Goal: Obtain resource: Download file/media

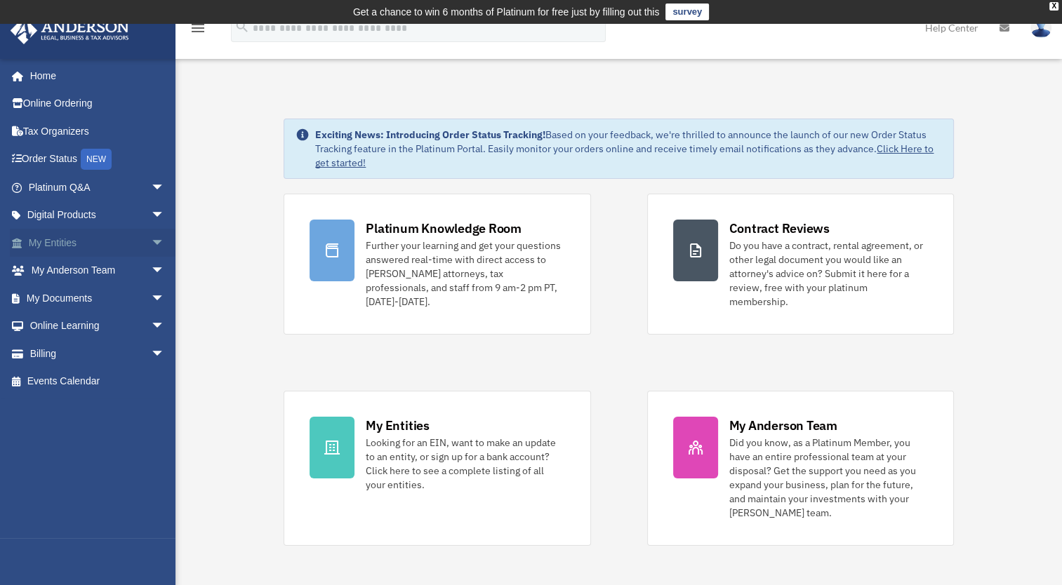
click at [83, 243] on link "My Entities arrow_drop_down" at bounding box center [98, 243] width 176 height 28
click at [151, 240] on span "arrow_drop_down" at bounding box center [165, 243] width 28 height 29
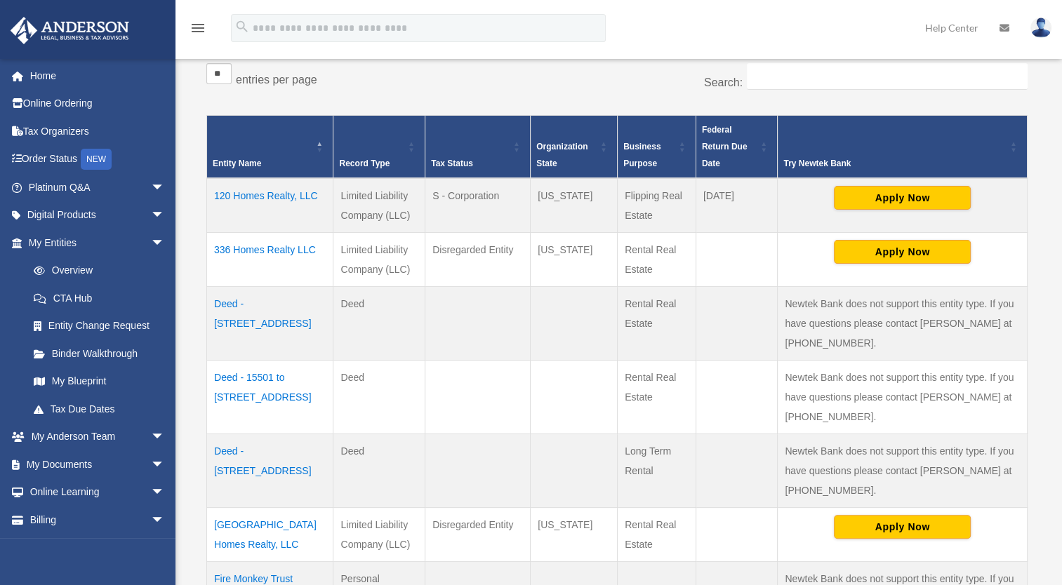
scroll to position [289, 0]
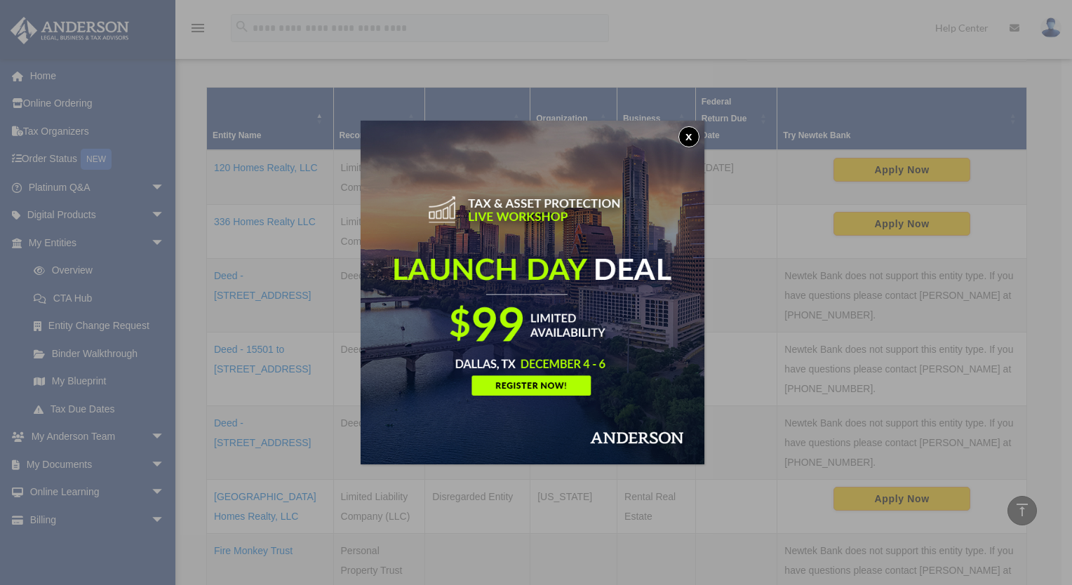
click at [694, 144] on button "x" at bounding box center [688, 136] width 21 height 21
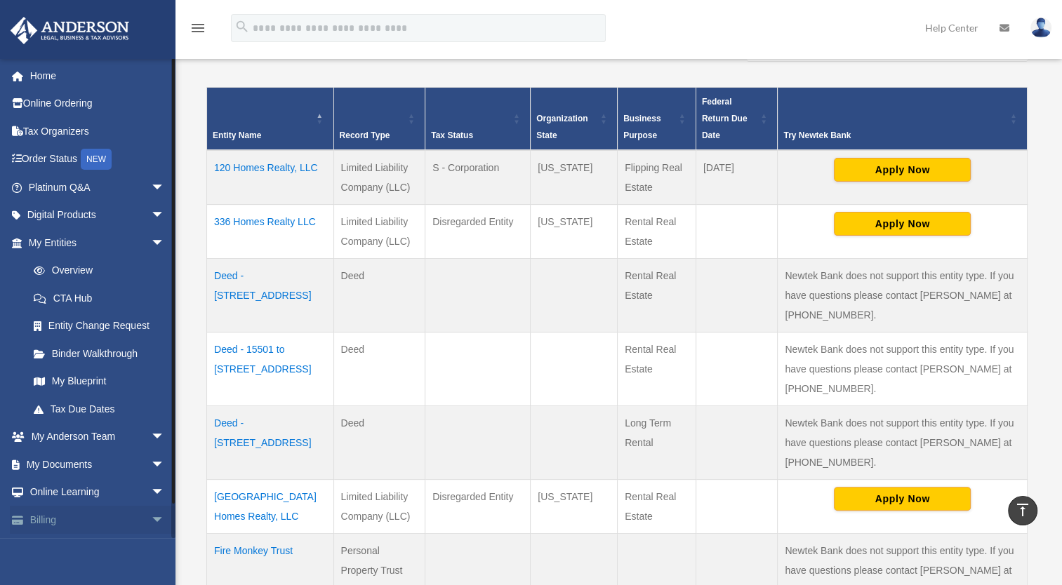
click at [93, 523] on link "Billing arrow_drop_down" at bounding box center [98, 520] width 176 height 28
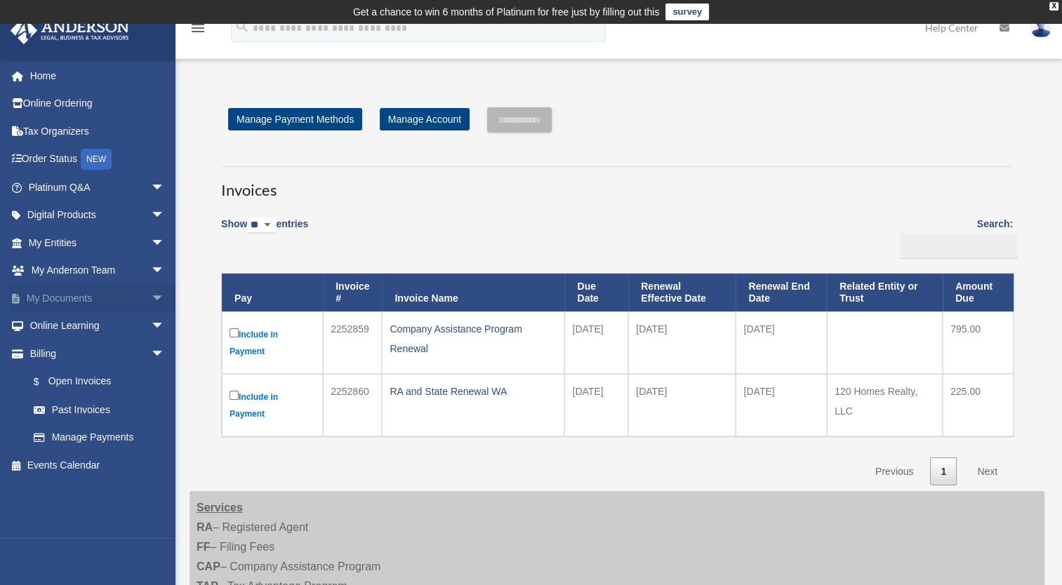
click at [94, 295] on link "My Documents arrow_drop_down" at bounding box center [98, 298] width 176 height 28
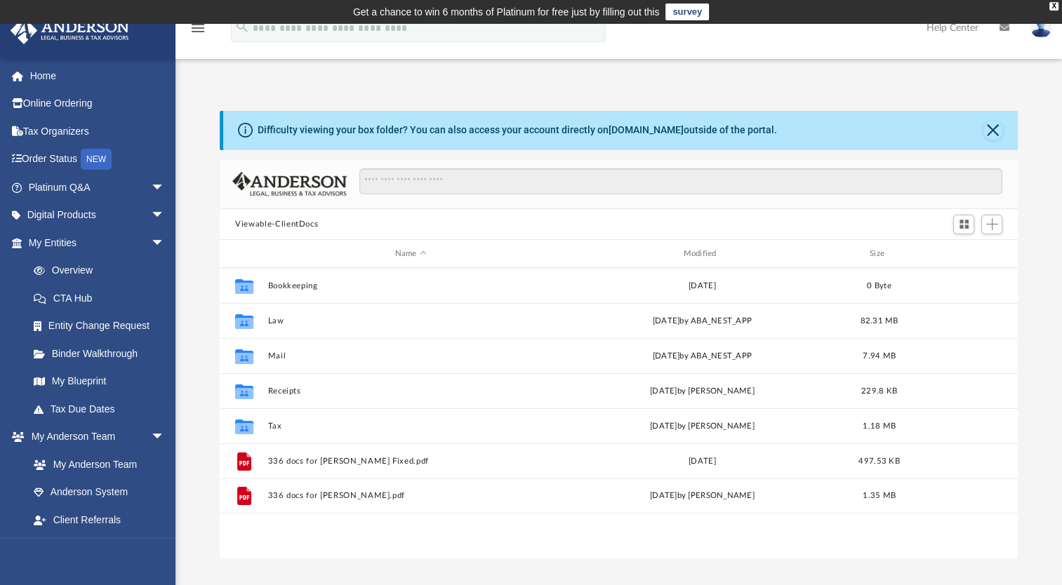
scroll to position [308, 786]
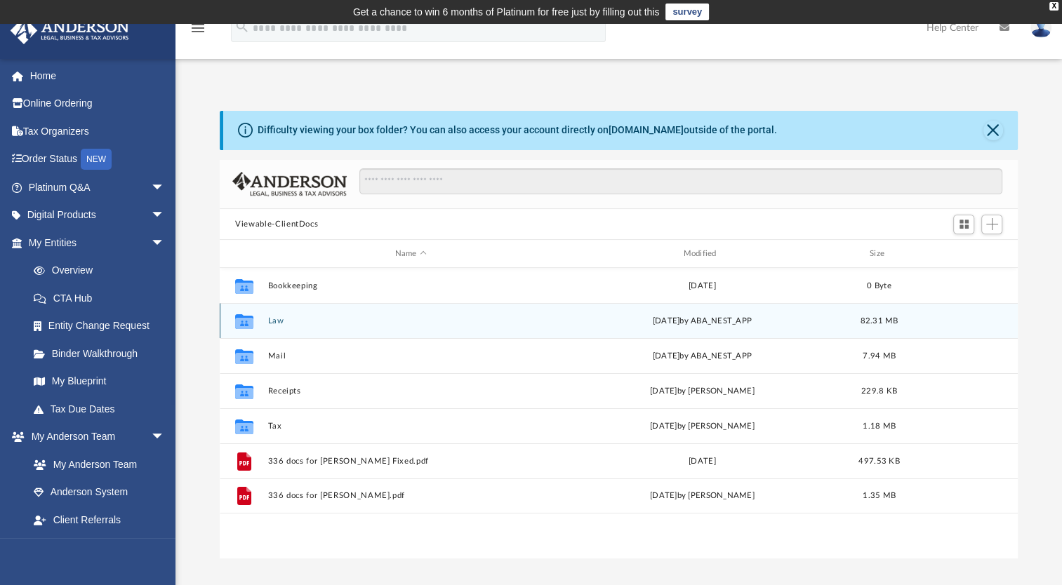
click at [270, 322] on button "Law" at bounding box center [411, 320] width 286 height 9
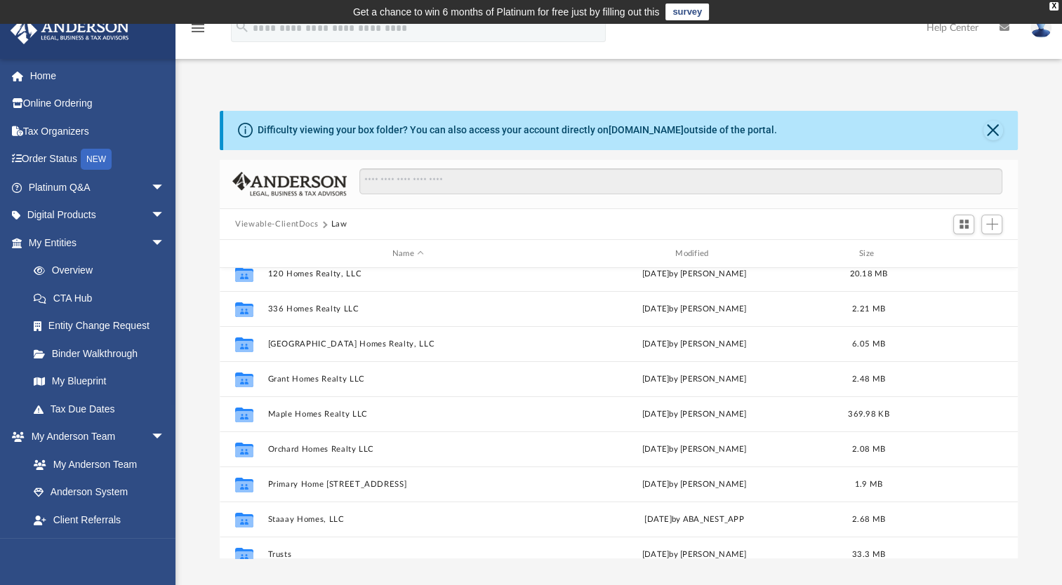
scroll to position [0, 0]
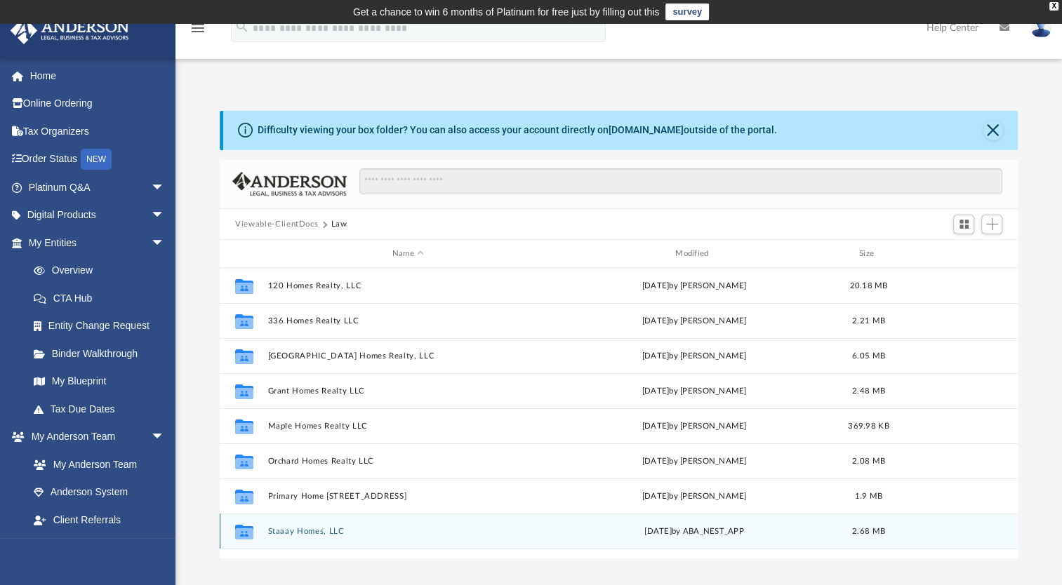
click at [330, 533] on button "Staaay Homes, LLC" at bounding box center [408, 531] width 280 height 9
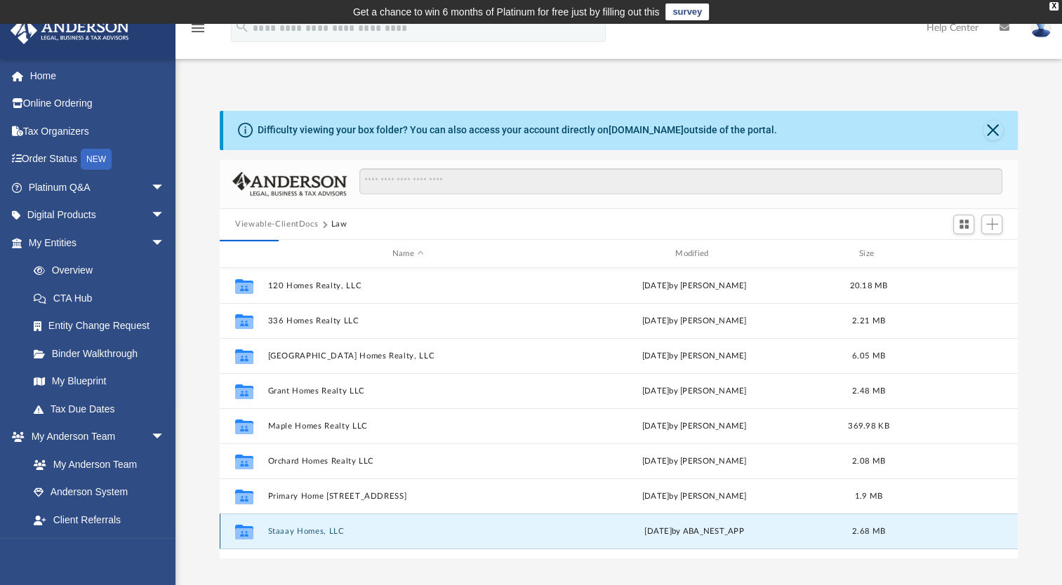
click at [352, 533] on button "Staaay Homes, LLC" at bounding box center [408, 531] width 280 height 9
click at [349, 533] on button "Staaay Homes, LLC" at bounding box center [408, 531] width 280 height 9
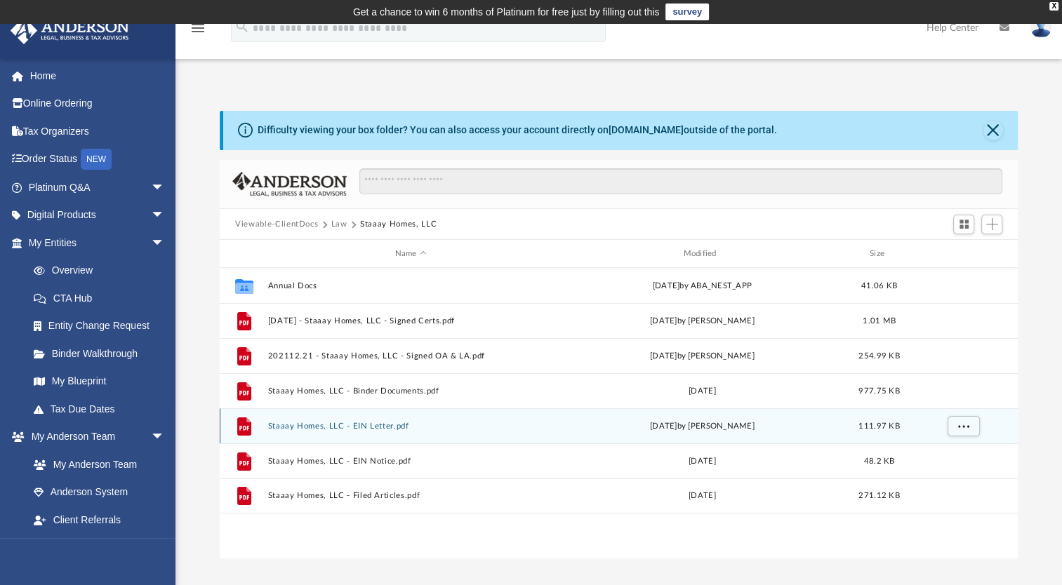
click at [359, 427] on button "Staaay Homes, LLC - EIN Letter.pdf" at bounding box center [411, 426] width 286 height 9
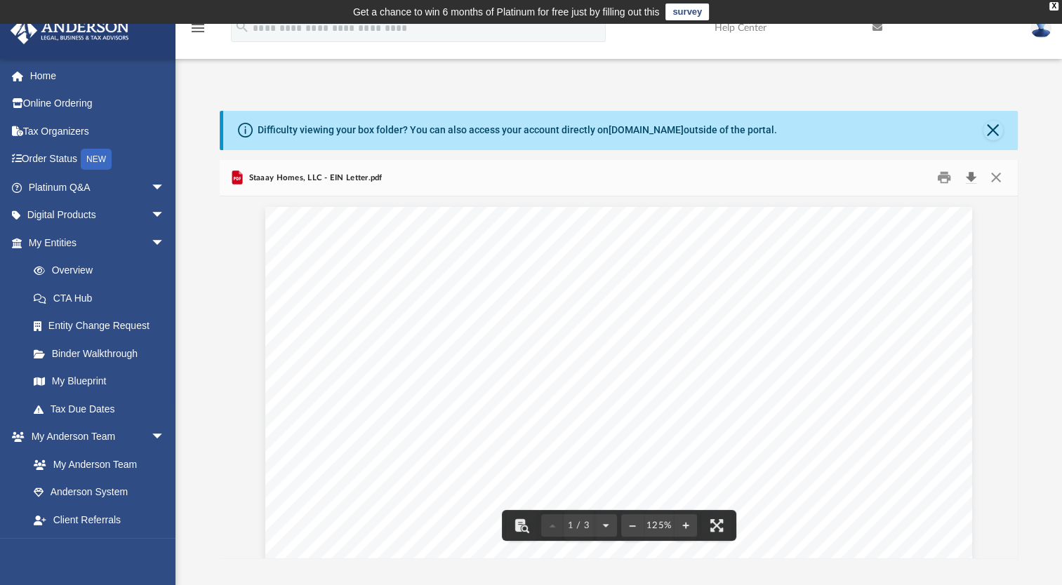
click at [967, 180] on button "Download" at bounding box center [970, 178] width 25 height 22
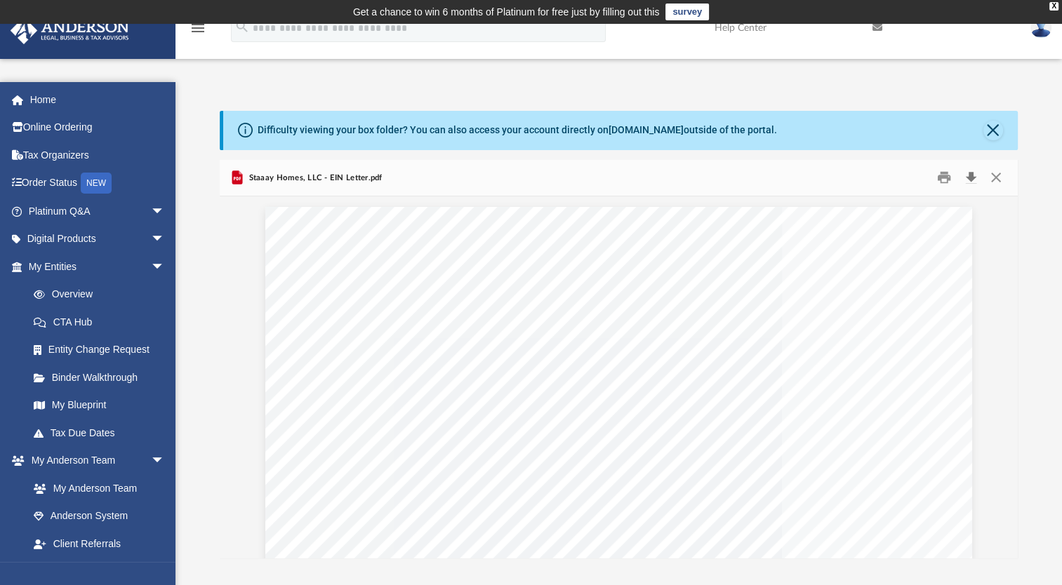
scroll to position [308, 786]
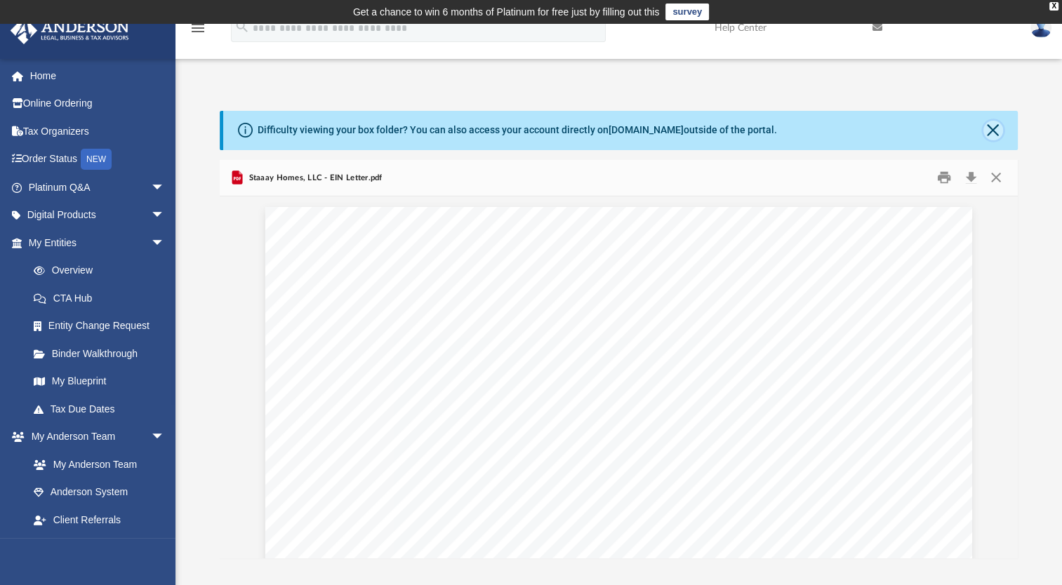
click at [992, 128] on button "Close" at bounding box center [993, 131] width 20 height 20
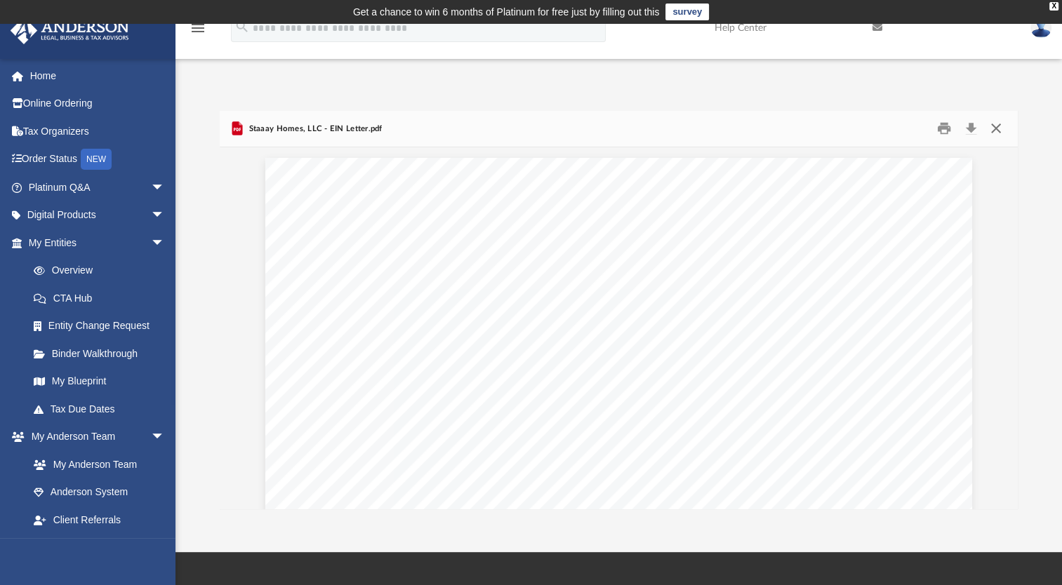
click at [1005, 130] on button "Close" at bounding box center [994, 129] width 25 height 22
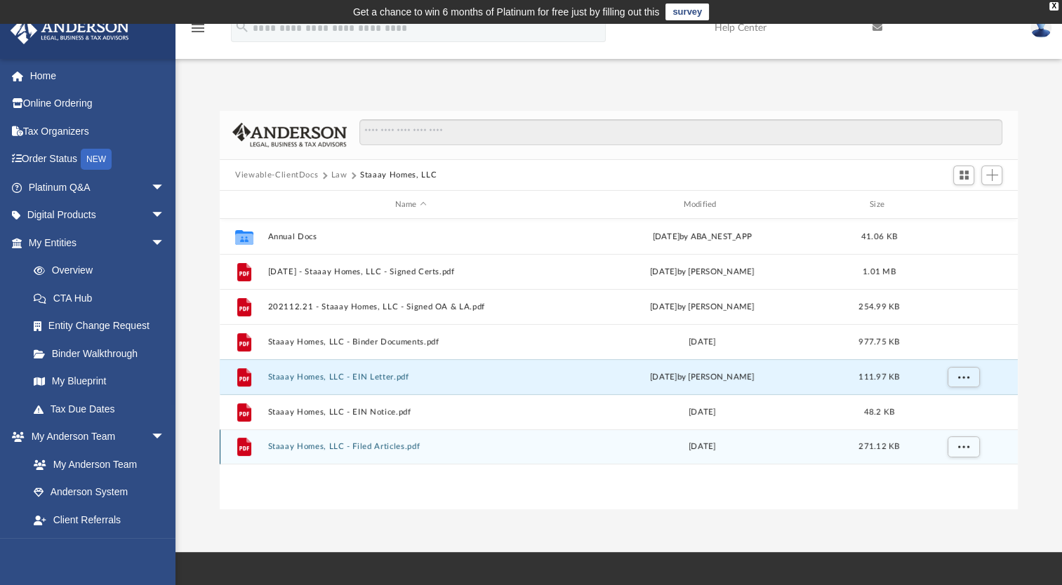
click at [324, 449] on button "Staaay Homes, LLC - Filed Articles.pdf" at bounding box center [411, 446] width 286 height 9
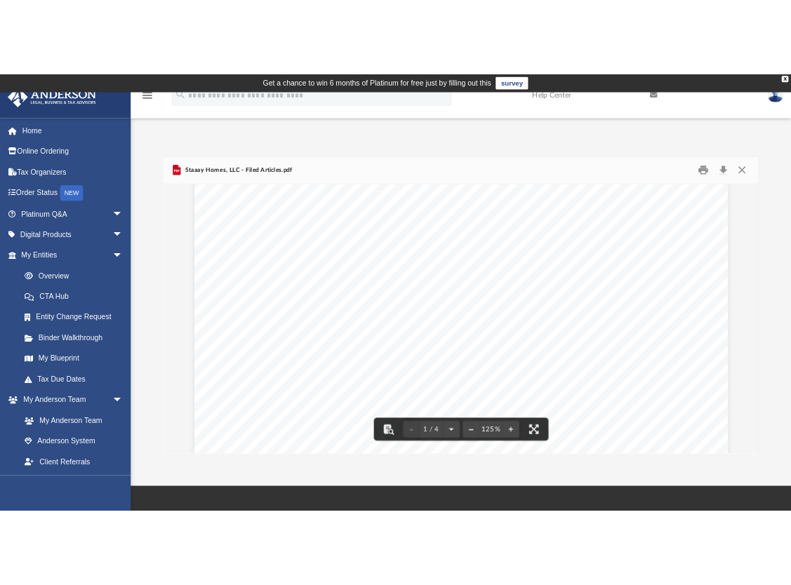
scroll to position [0, 0]
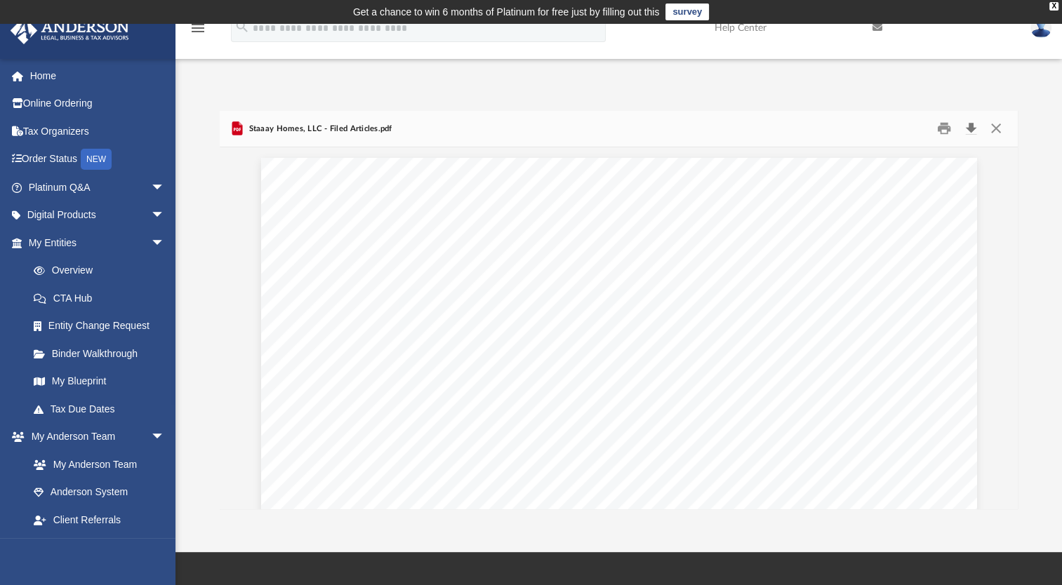
click at [970, 131] on button "Download" at bounding box center [970, 129] width 25 height 22
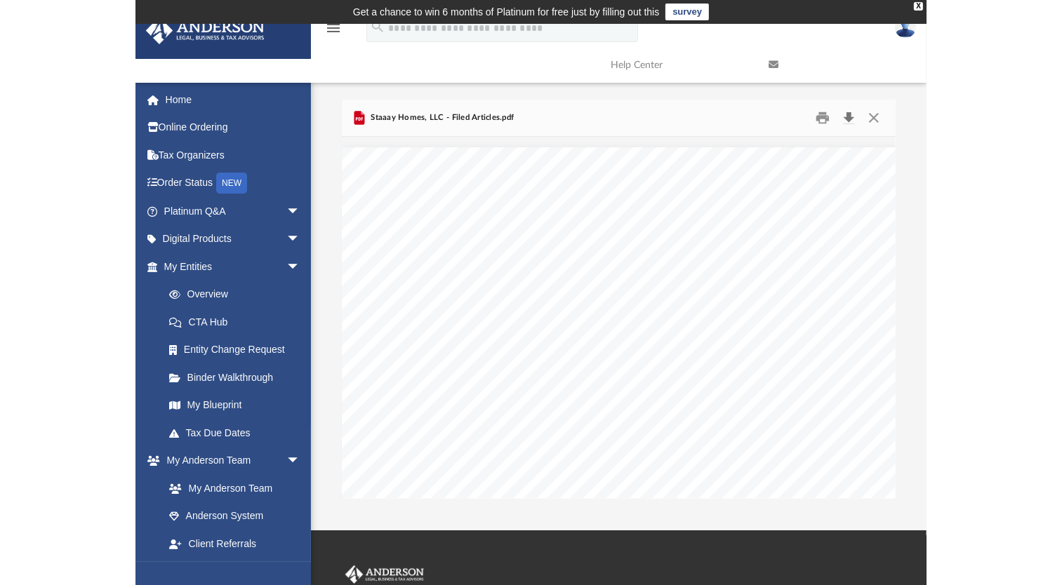
scroll to position [308, 786]
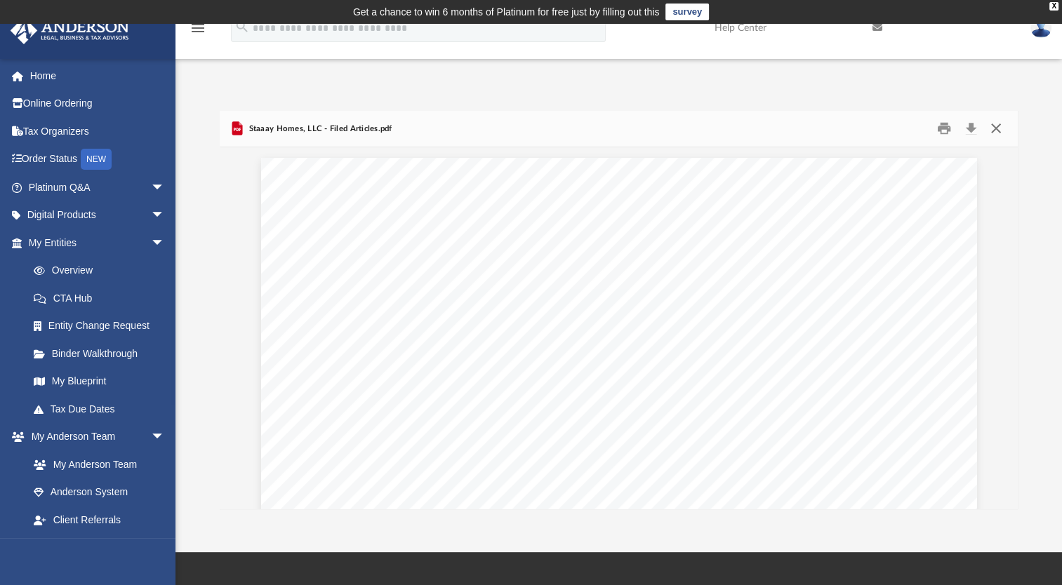
click at [998, 130] on button "Close" at bounding box center [994, 129] width 25 height 22
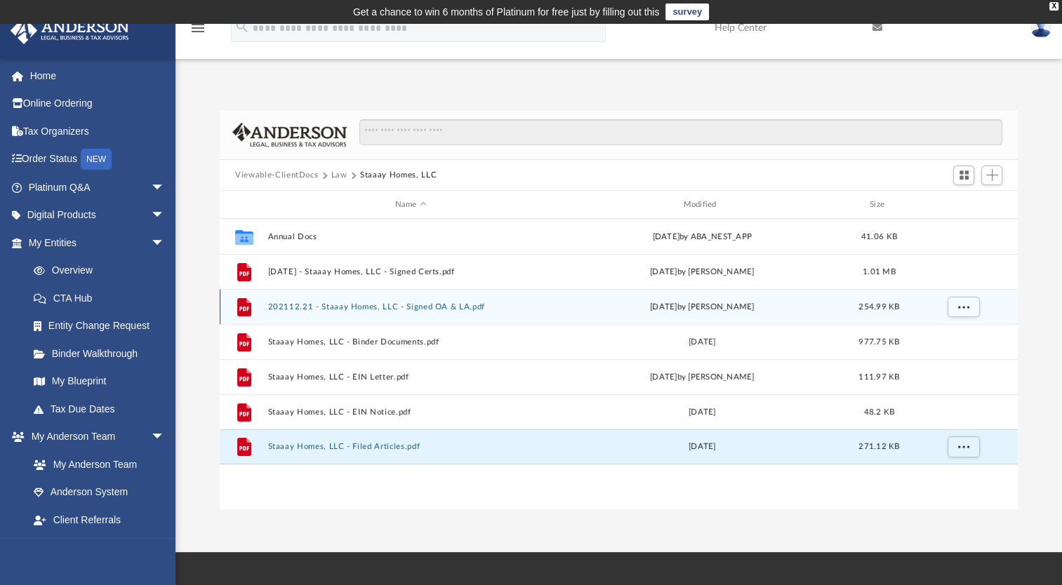
click at [344, 307] on button "202112.21 - Staaay Homes, LLC - Signed OA & LA.pdf" at bounding box center [411, 306] width 286 height 9
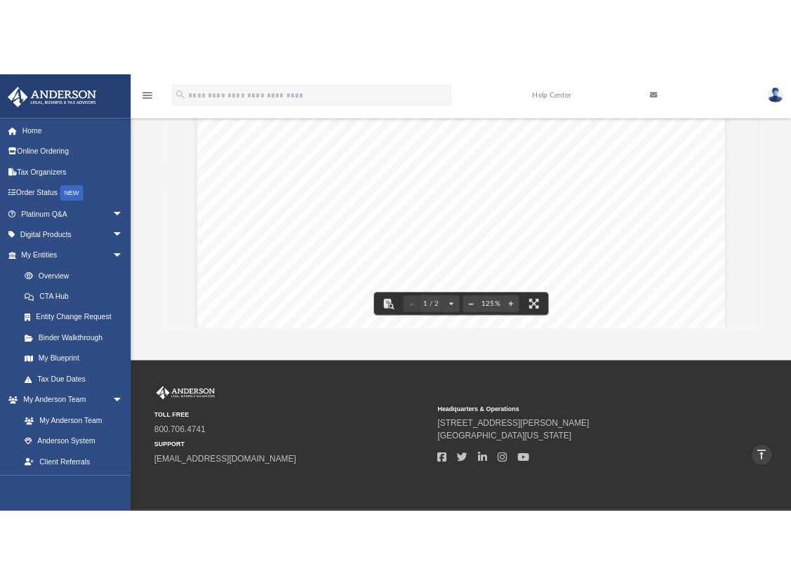
scroll to position [0, 0]
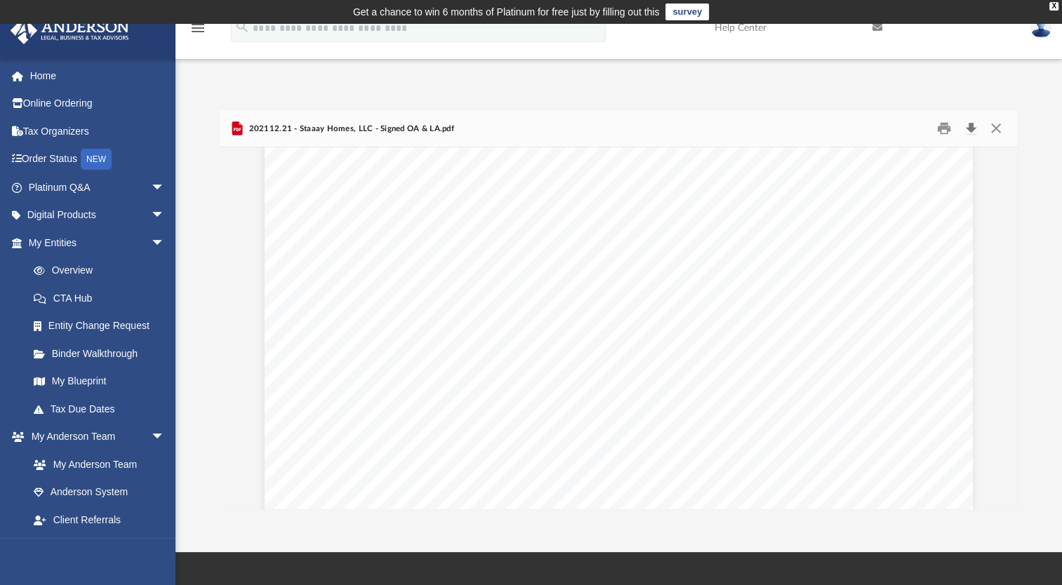
click at [971, 129] on button "Download" at bounding box center [970, 129] width 25 height 22
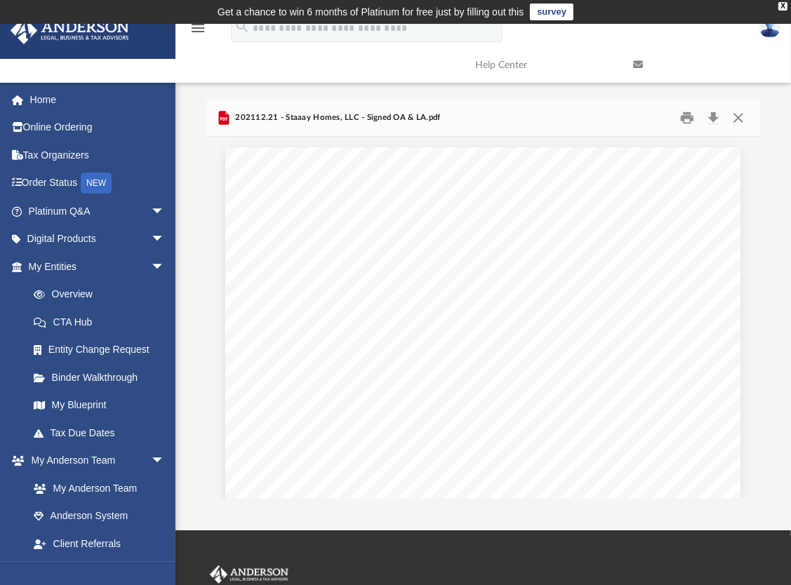
click at [388, 104] on div "202112.21 - Staaay Homes, LLC - Signed OA & LA.pdf" at bounding box center [483, 118] width 554 height 37
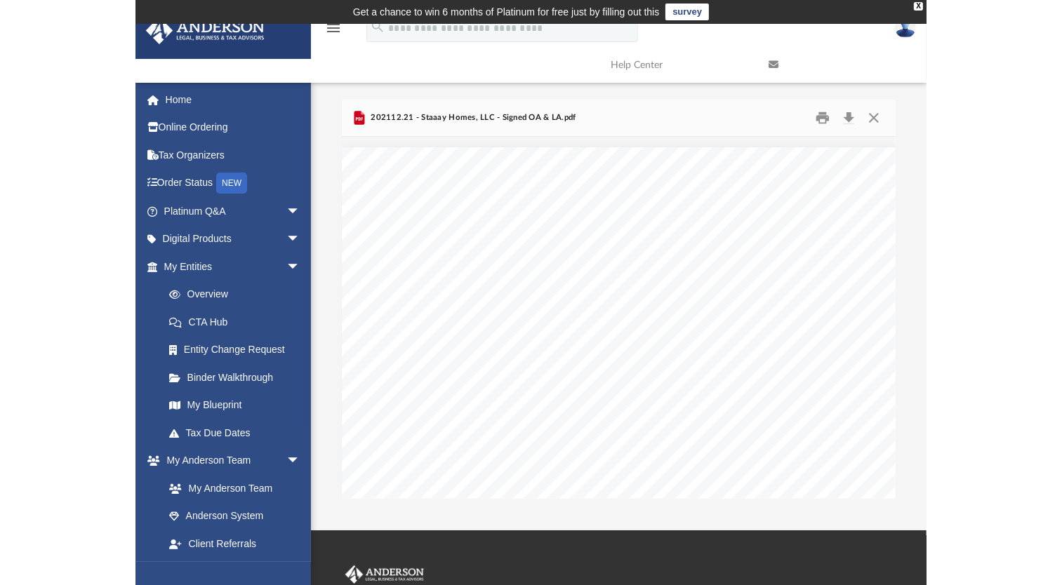
scroll to position [308, 786]
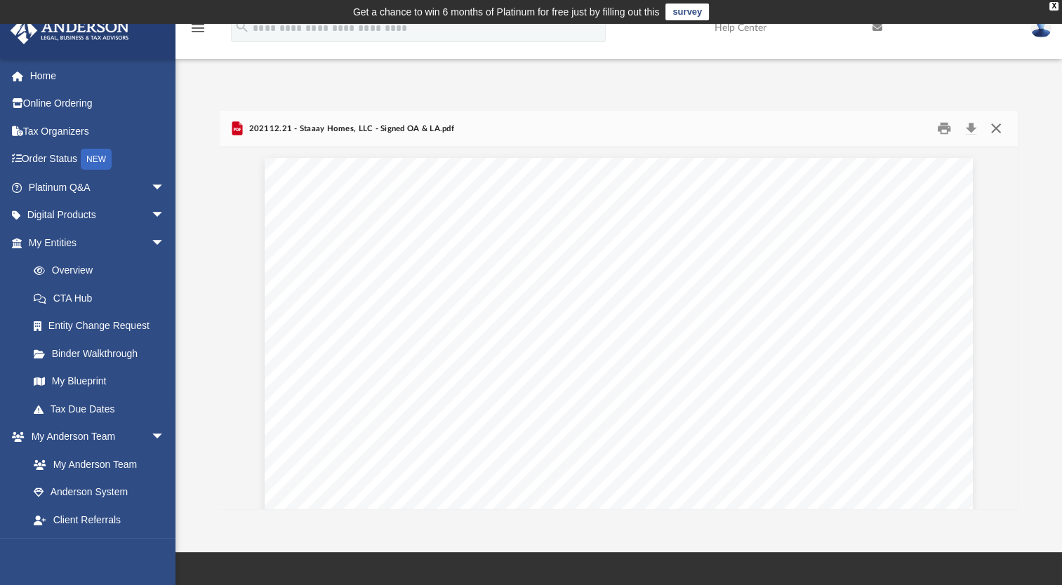
click at [1001, 129] on button "Close" at bounding box center [994, 129] width 25 height 22
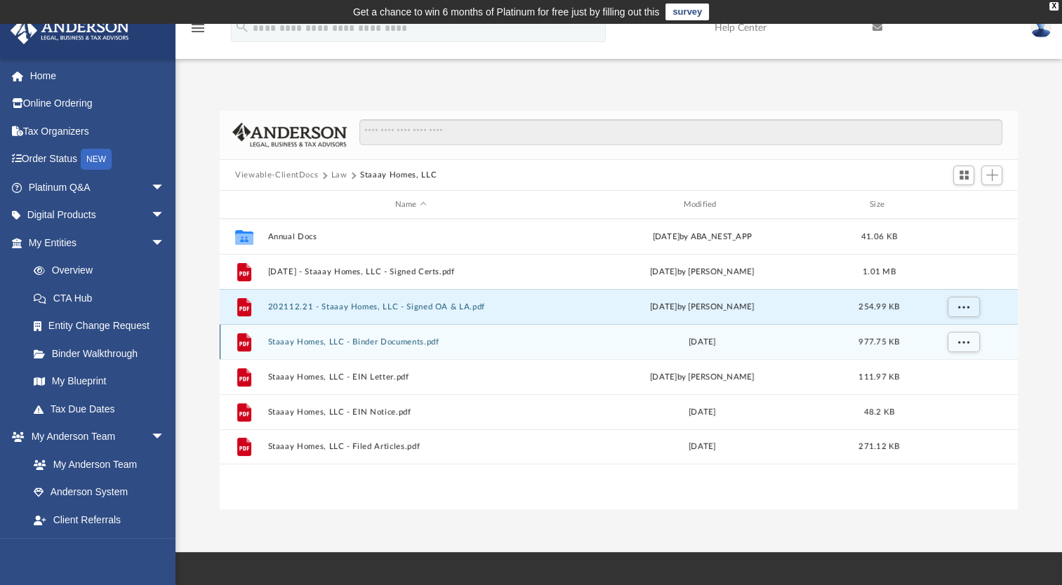
click at [372, 342] on button "Staaay Homes, LLC - Binder Documents.pdf" at bounding box center [411, 341] width 286 height 9
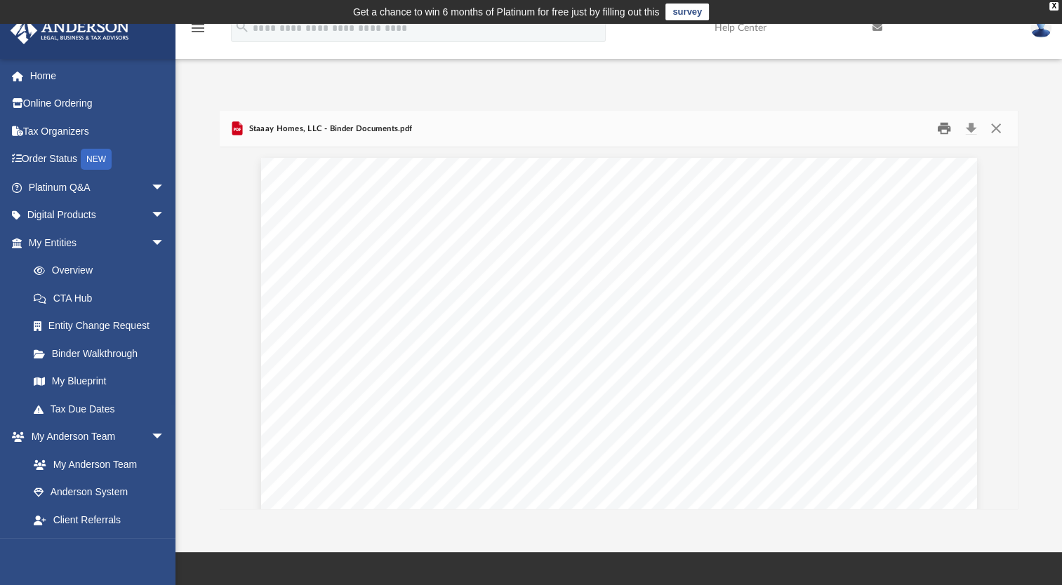
click at [941, 121] on button "Print" at bounding box center [944, 129] width 28 height 22
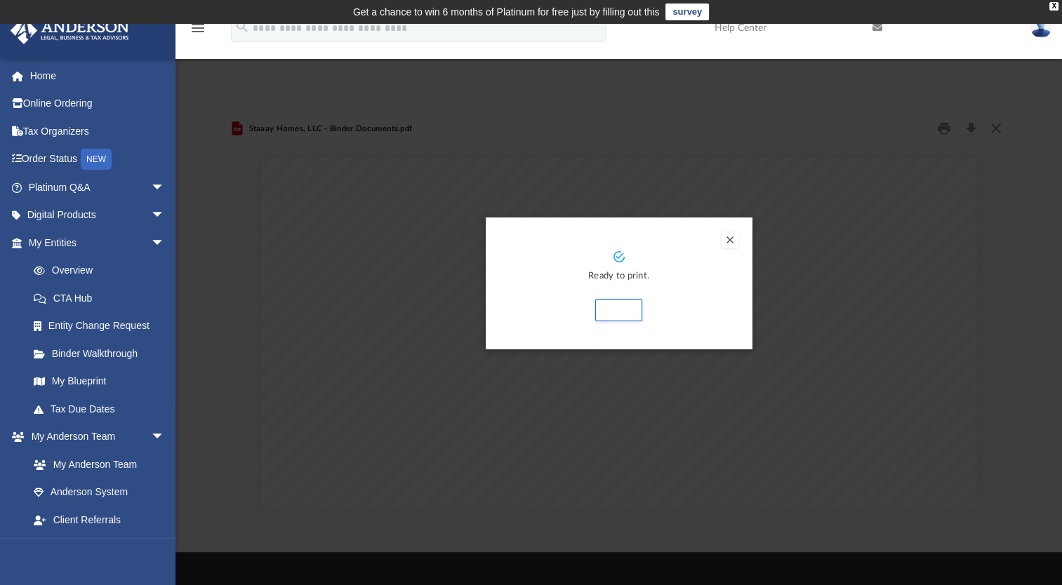
click at [738, 277] on div "Ready to print. Print" at bounding box center [619, 283] width 267 height 132
click at [730, 234] on button "Preview" at bounding box center [729, 240] width 17 height 17
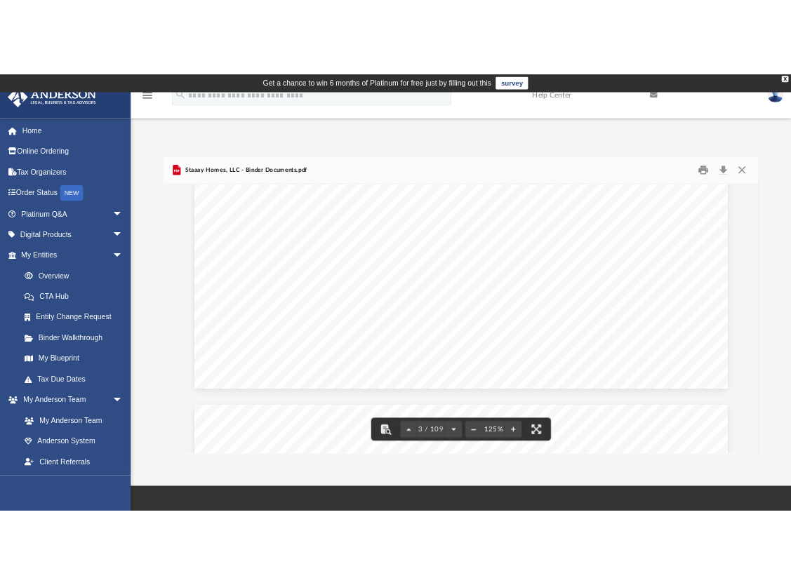
scroll to position [2759, 0]
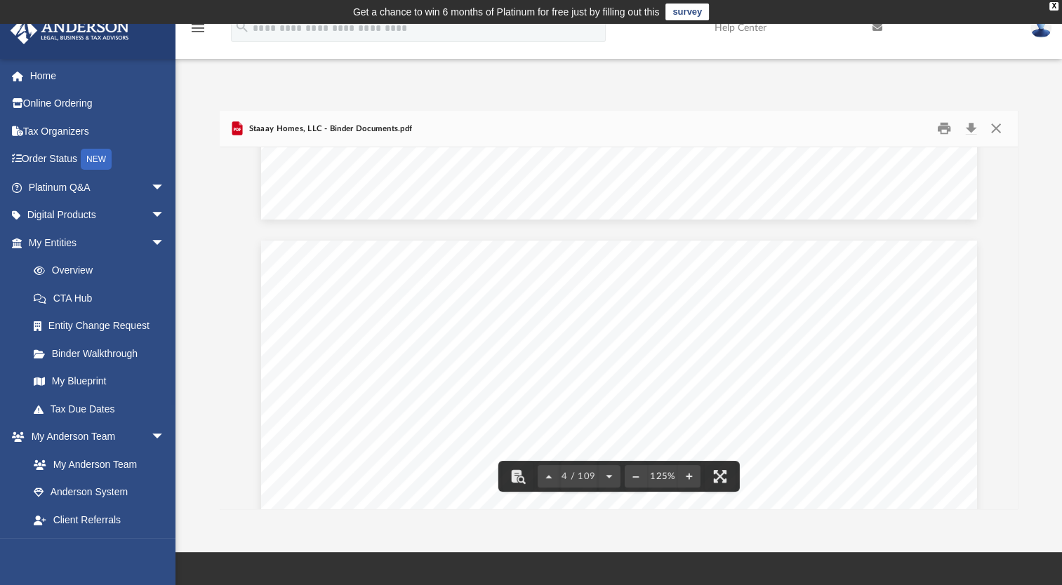
click at [970, 128] on button "Download" at bounding box center [970, 129] width 25 height 22
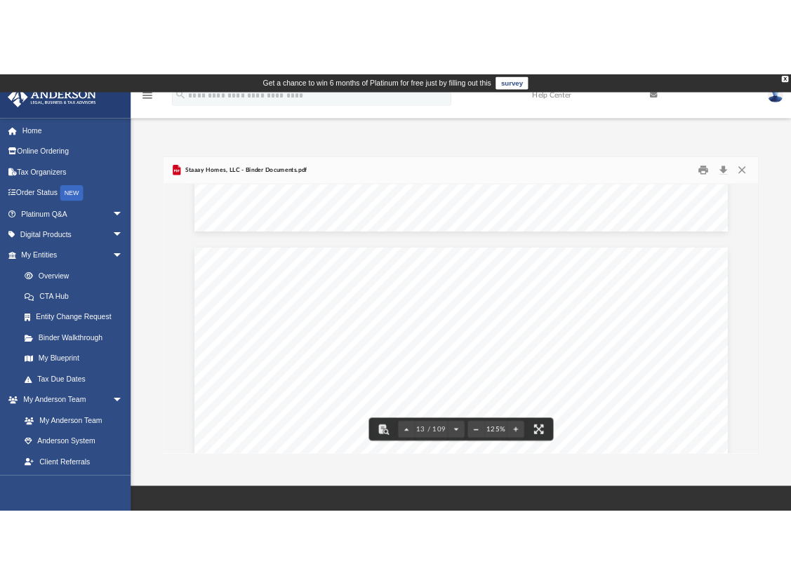
scroll to position [11390, 0]
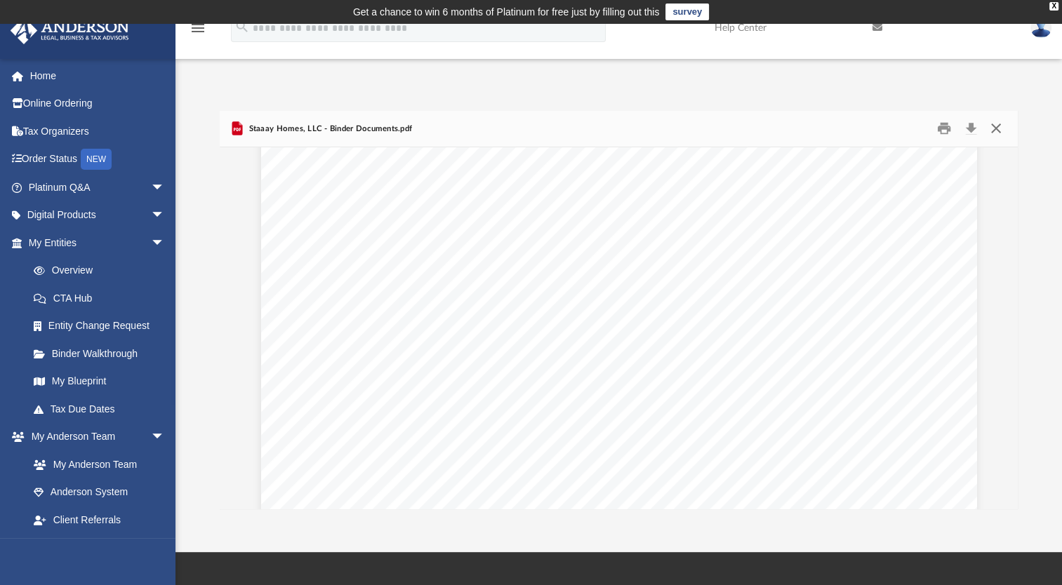
click at [999, 123] on button "Close" at bounding box center [994, 129] width 25 height 22
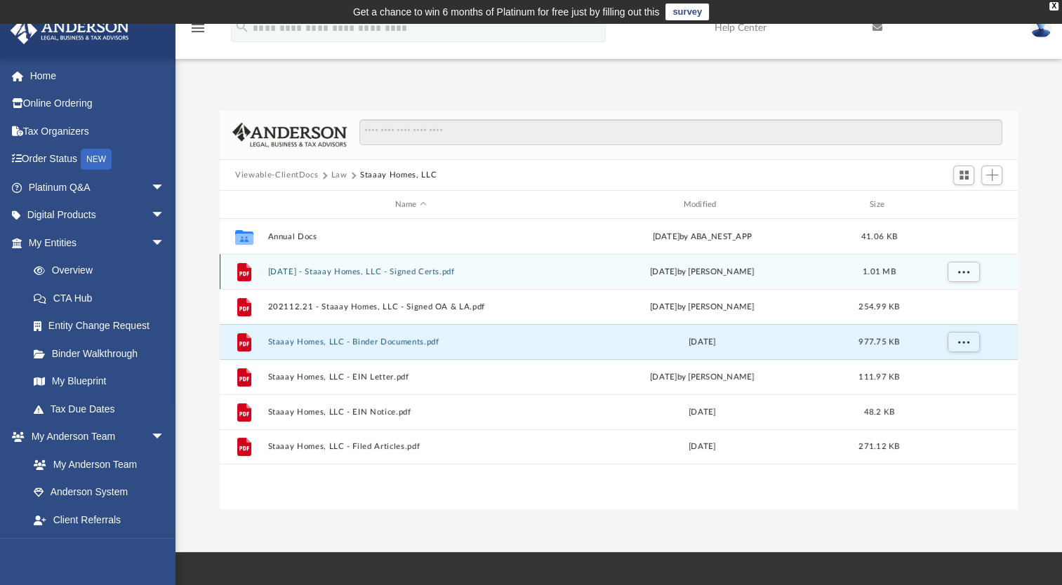
click at [418, 273] on button "2021.12.21 - Staaay Homes, LLC - Signed Certs.pdf" at bounding box center [411, 271] width 286 height 9
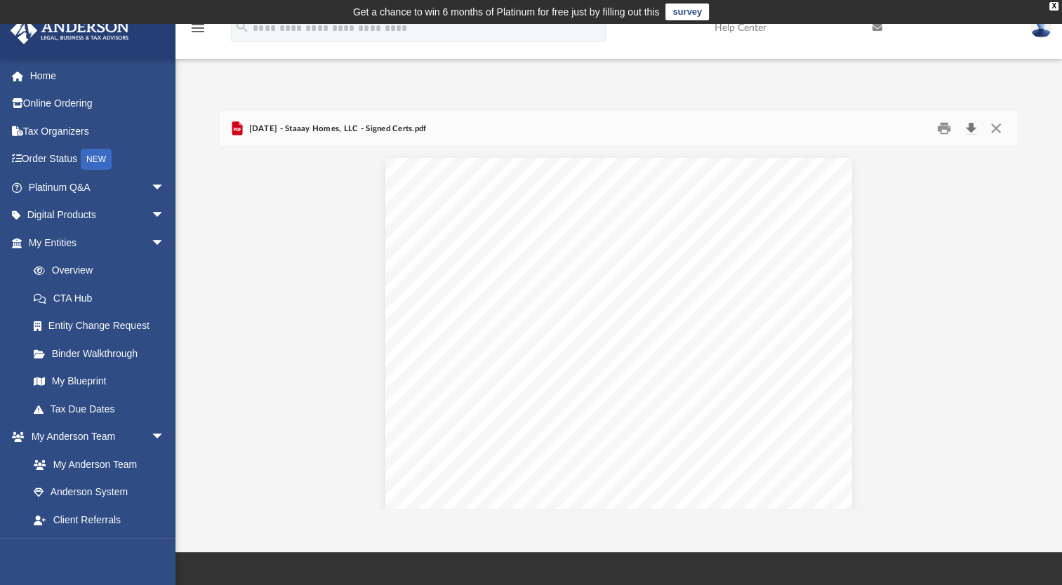
click at [970, 128] on button "Download" at bounding box center [970, 129] width 25 height 22
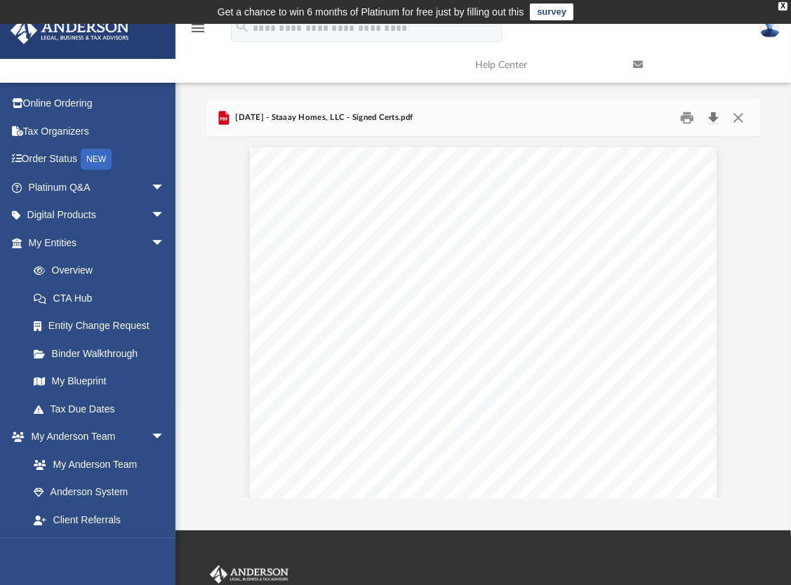
scroll to position [11, 11]
